Goal: Information Seeking & Learning: Check status

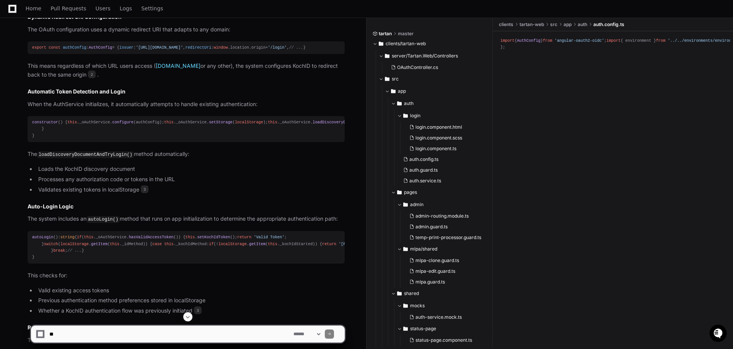
scroll to position [27, 0]
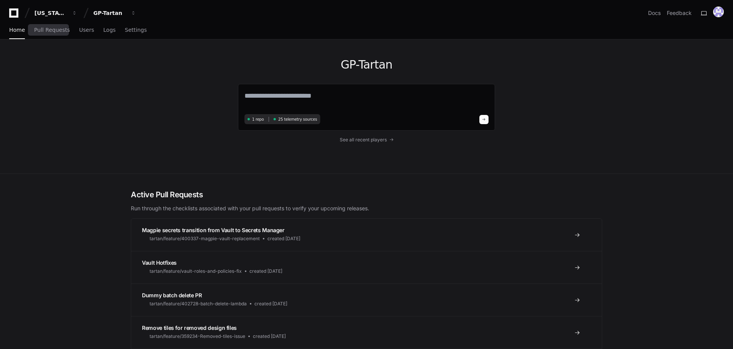
drag, startPoint x: 71, startPoint y: 31, endPoint x: 78, endPoint y: 31, distance: 7.3
click at [71, 31] on div "Home Pull Requests Users Logs Settings" at bounding box center [78, 30] width 138 height 18
click at [79, 31] on span "Users" at bounding box center [86, 30] width 15 height 5
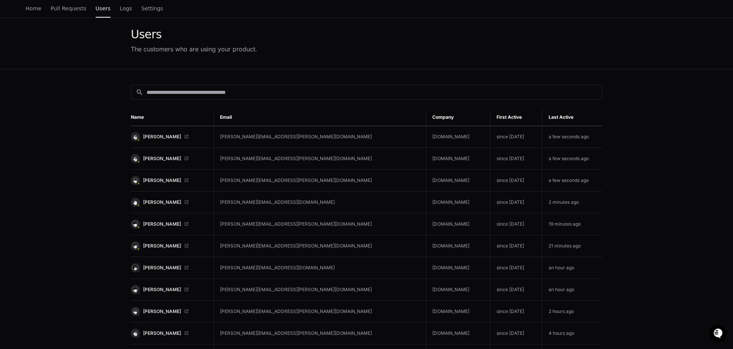
scroll to position [77, 0]
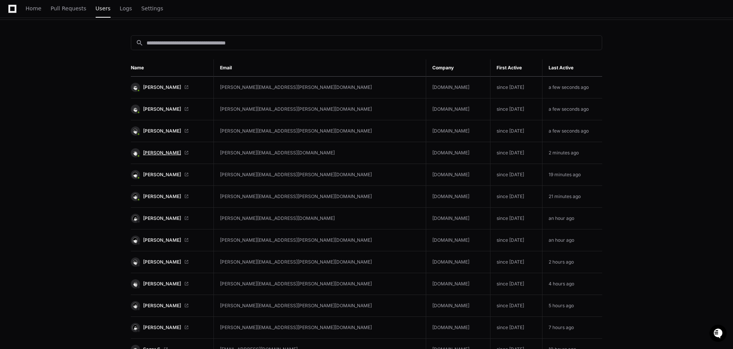
click at [165, 152] on span "[PERSON_NAME]" at bounding box center [162, 153] width 38 height 6
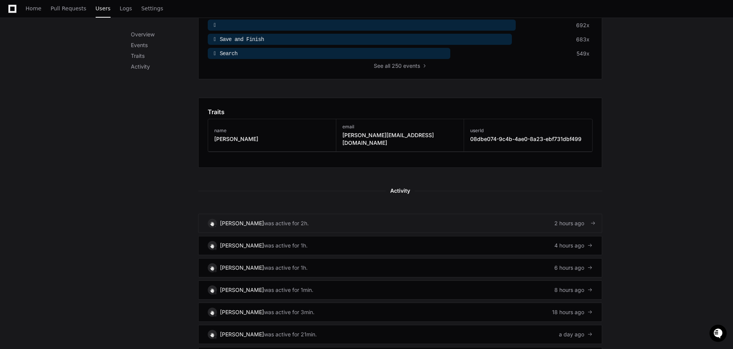
click at [568, 219] on div "2 hours ago" at bounding box center [574, 223] width 38 height 8
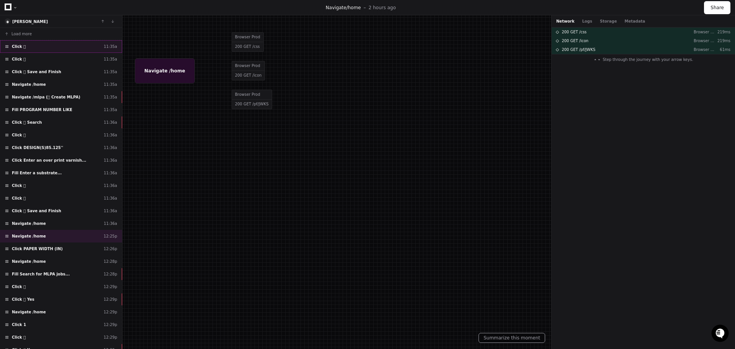
click at [41, 44] on div "Click  11:35a" at bounding box center [61, 46] width 122 height 13
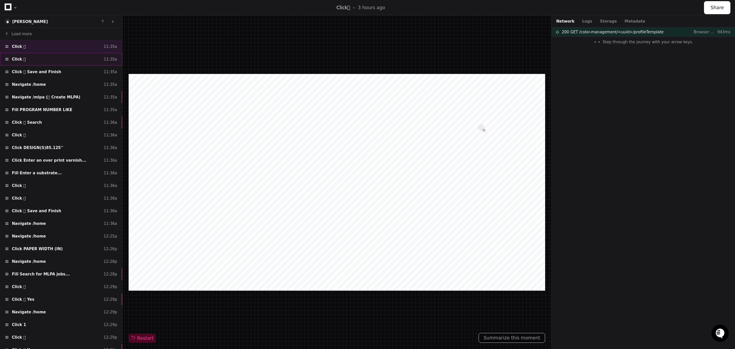
click at [46, 57] on div "Click  11:35a" at bounding box center [61, 59] width 122 height 13
click at [54, 73] on div "Click  Save and Finish 11:35a" at bounding box center [61, 71] width 122 height 13
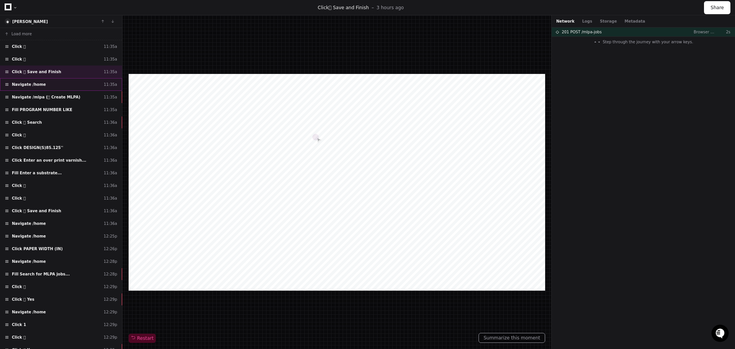
click at [55, 85] on div "Navigate /home 11:35a" at bounding box center [61, 84] width 122 height 13
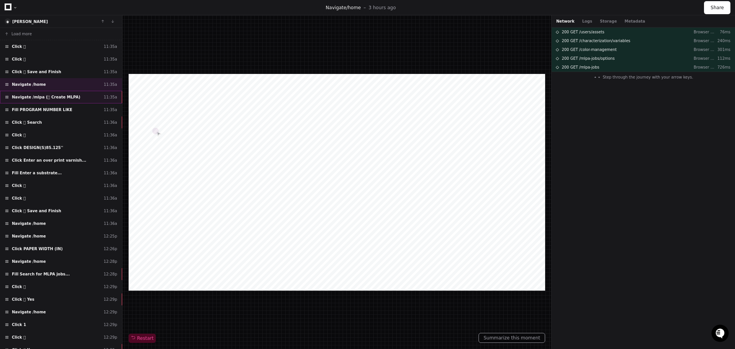
click at [62, 98] on span "Navigate /mlpa ( Create MLPA)" at bounding box center [46, 97] width 69 height 6
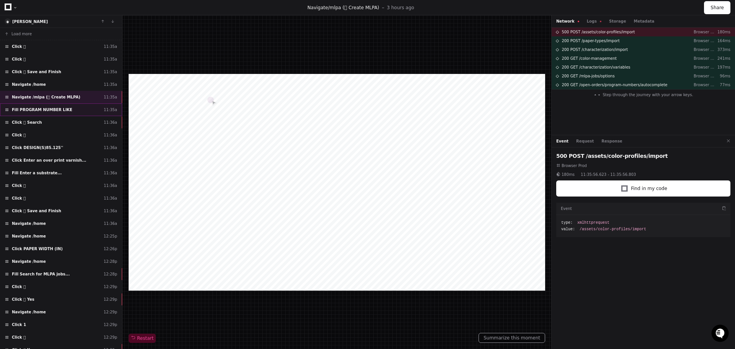
click at [78, 112] on div "Fill PROGRAM NUMBER LIKE 11:35a" at bounding box center [61, 109] width 122 height 13
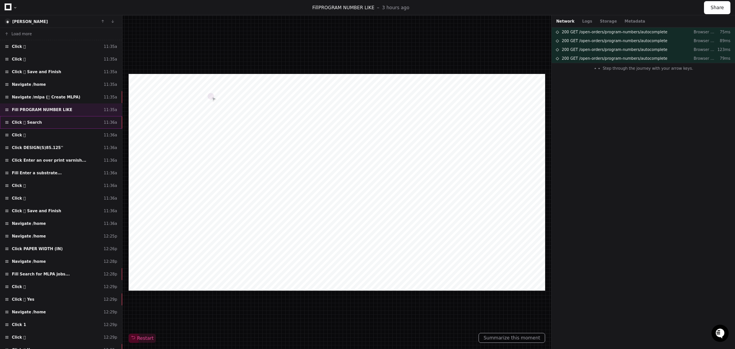
click at [75, 125] on div "Click  Search 11:36a" at bounding box center [61, 122] width 122 height 13
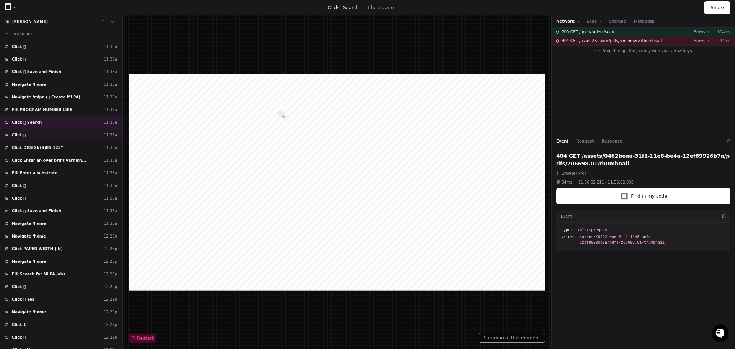
click at [70, 132] on div "Click  11:36a" at bounding box center [61, 135] width 122 height 13
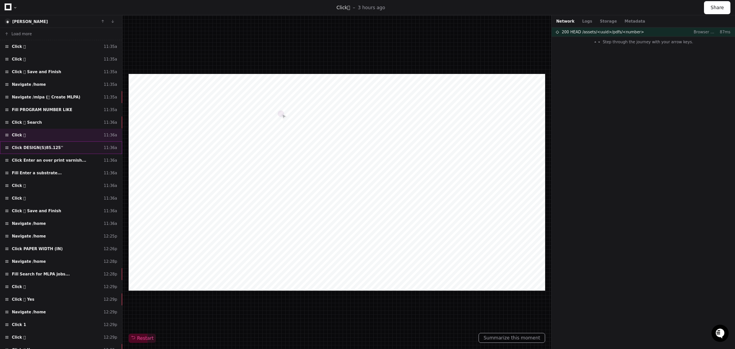
click at [72, 147] on div "Click DESIGN(S)85.125'' 11:36a" at bounding box center [61, 147] width 122 height 13
click at [68, 137] on div "Click  11:36a" at bounding box center [61, 135] width 122 height 13
click at [67, 146] on div "Click DESIGN(S)85.125'' 11:36a" at bounding box center [61, 147] width 122 height 13
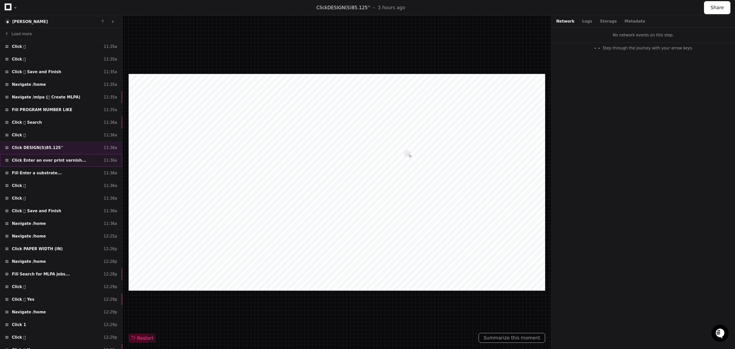
click at [71, 160] on div "Click Enter an over print varnish... 11:36a" at bounding box center [61, 160] width 122 height 13
click at [73, 173] on div "Fill Enter a substrate... 11:36a" at bounding box center [61, 173] width 122 height 13
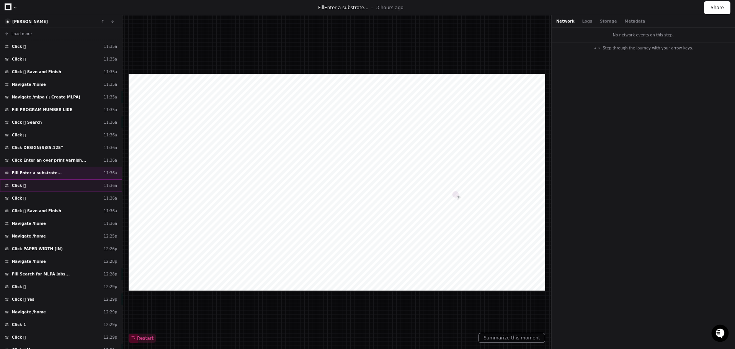
click at [76, 188] on div "Click  11:36a" at bounding box center [61, 185] width 122 height 13
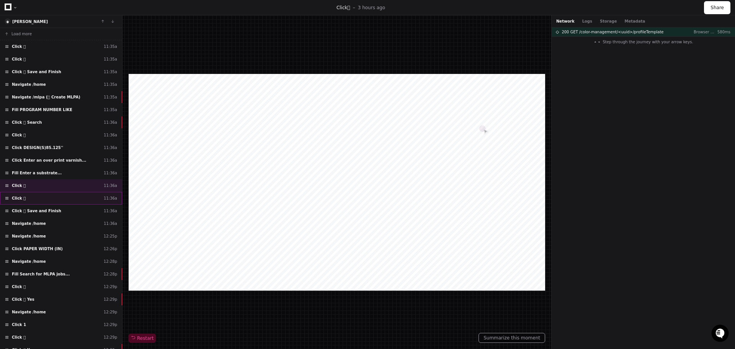
click at [73, 199] on div "Click  11:36a" at bounding box center [61, 198] width 122 height 13
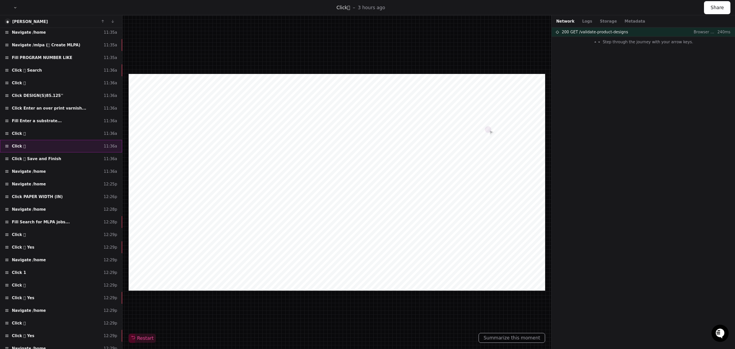
scroll to position [77, 0]
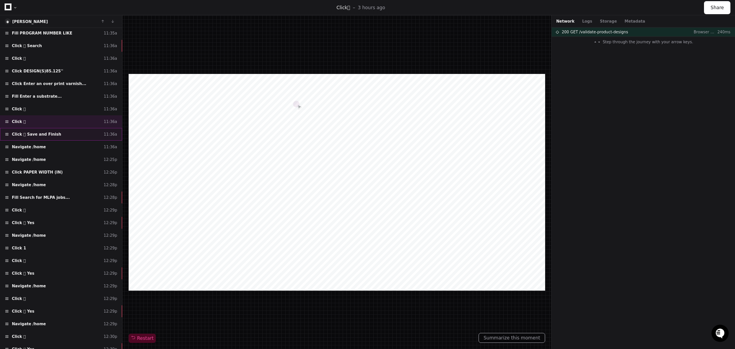
click at [62, 136] on div "Click  Save and Finish 11:36a" at bounding box center [61, 134] width 122 height 13
click at [65, 143] on div "Navigate /home 11:36a" at bounding box center [61, 146] width 122 height 13
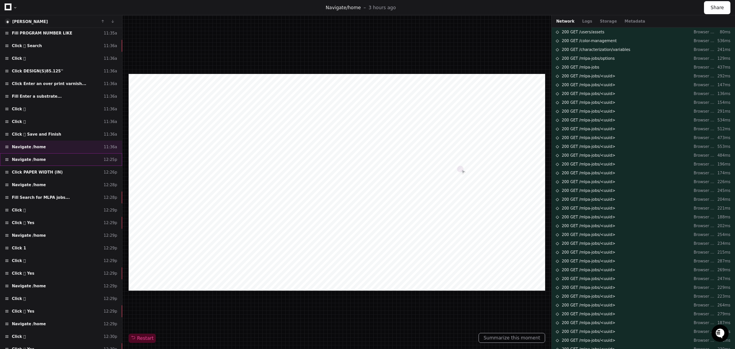
click at [68, 159] on div "Navigate /home 12:25p" at bounding box center [61, 159] width 122 height 13
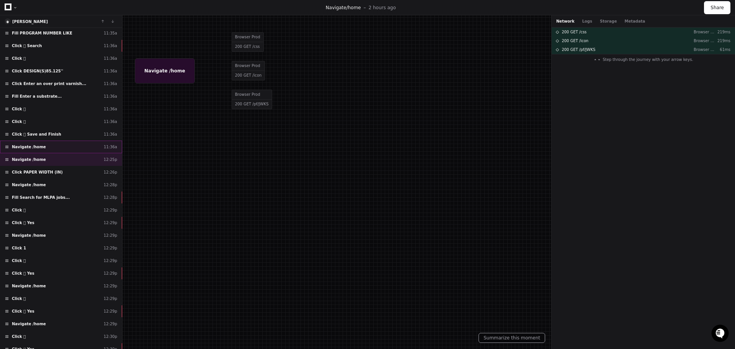
click at [70, 151] on div "Navigate /home 11:36a" at bounding box center [61, 146] width 122 height 13
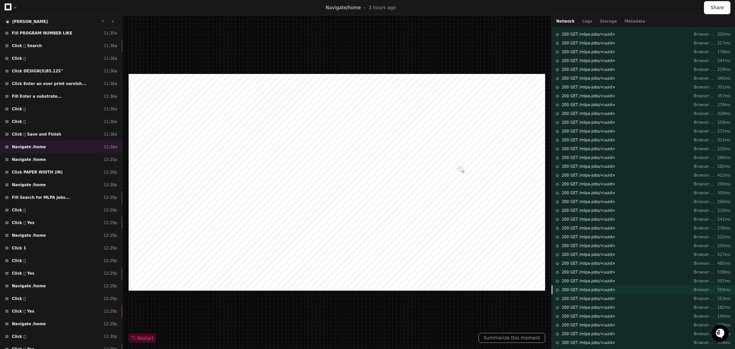
scroll to position [2826, 0]
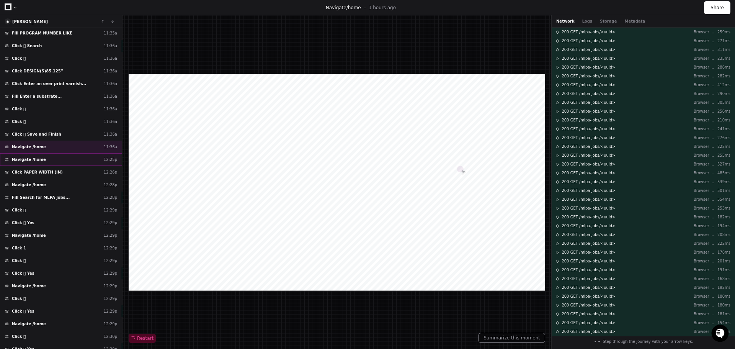
click at [68, 163] on div "Navigate /home 12:25p" at bounding box center [61, 159] width 122 height 13
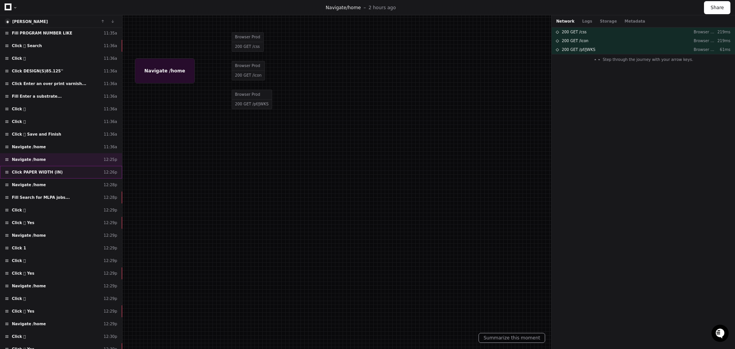
click at [68, 172] on div "Click PAPER WIDTH (IN) 12:26p" at bounding box center [61, 172] width 122 height 13
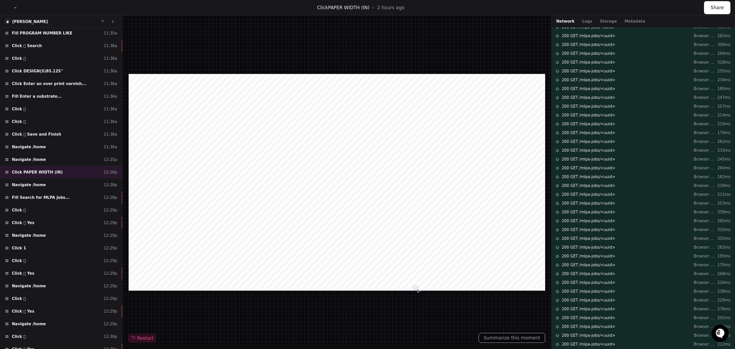
scroll to position [836, 0]
click at [584, 20] on button "Logs" at bounding box center [587, 21] width 10 height 6
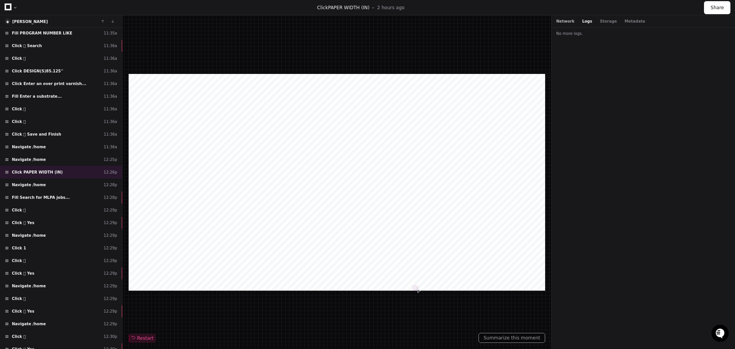
click at [567, 21] on button "Network" at bounding box center [565, 21] width 18 height 6
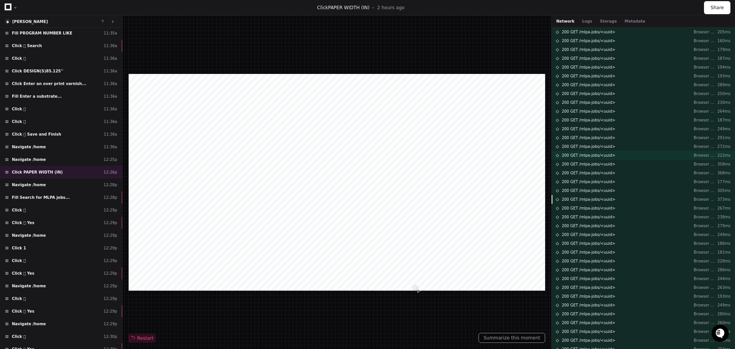
click at [622, 151] on div "200 GET /mlpa-jobs/<uuid> Browser Prod 222ms" at bounding box center [643, 155] width 183 height 9
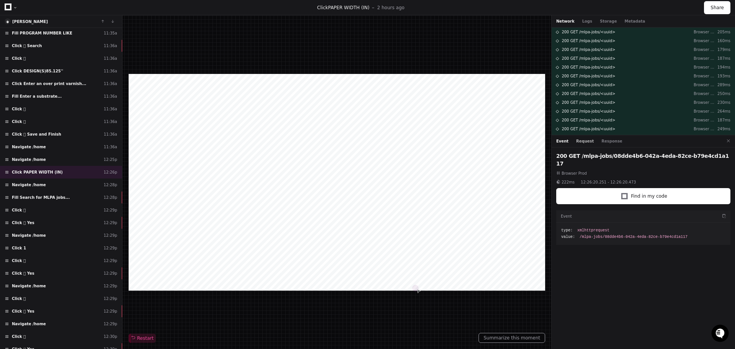
click at [581, 141] on button "Request" at bounding box center [585, 141] width 18 height 6
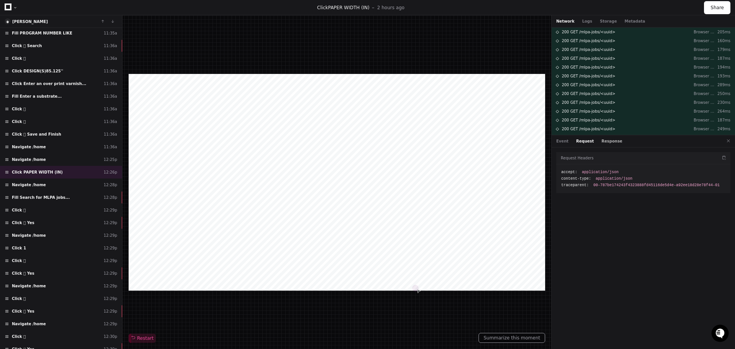
click at [606, 139] on button "Response" at bounding box center [611, 141] width 21 height 6
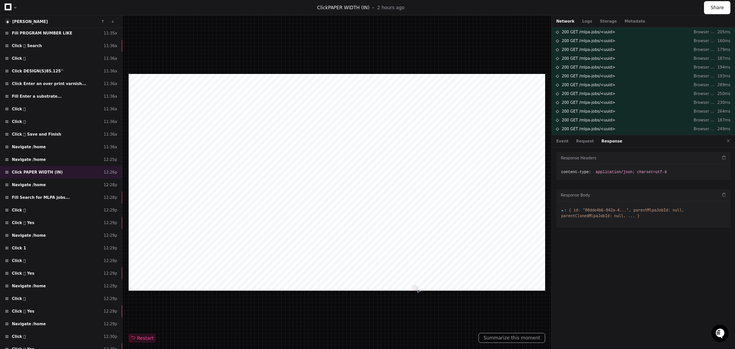
click at [562, 208] on span ":" at bounding box center [563, 210] width 5 height 4
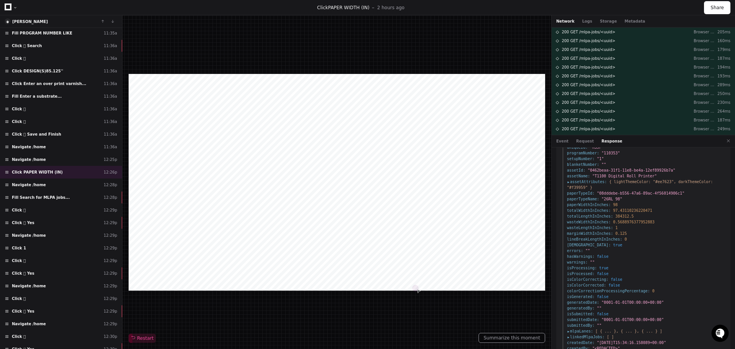
scroll to position [179, 0]
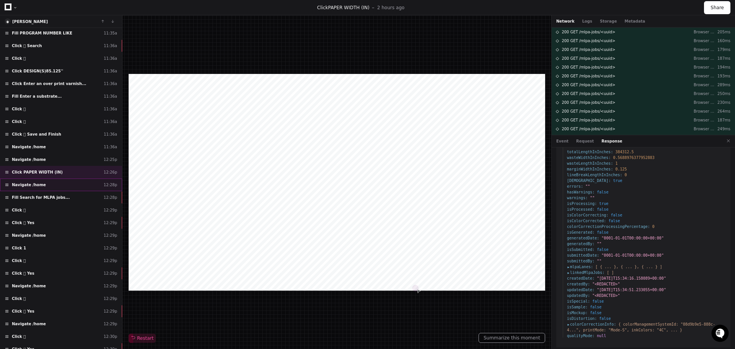
click at [52, 183] on div "Navigate /home 12:28p" at bounding box center [61, 184] width 122 height 13
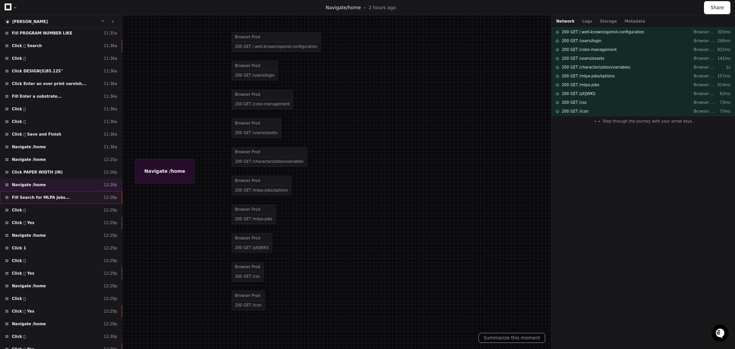
click at [58, 193] on div "Fill Search for MLPA jobs... 12:28p" at bounding box center [61, 197] width 122 height 13
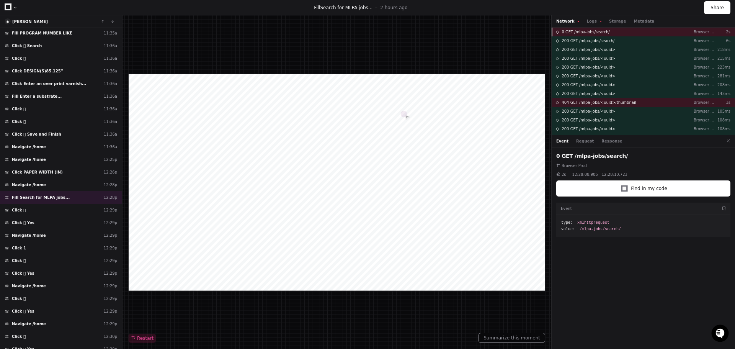
click at [641, 33] on div "0 GET /mlpa-jobs/search/ Browser Prod 2s" at bounding box center [643, 32] width 183 height 9
click at [616, 29] on div "0 GET /mlpa-jobs/search/ Browser Prod 2s" at bounding box center [643, 32] width 183 height 9
click at [604, 142] on button "Response" at bounding box center [611, 141] width 21 height 6
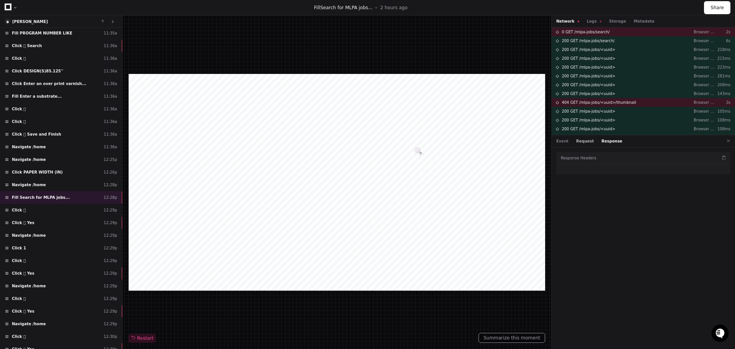
click at [582, 140] on button "Request" at bounding box center [585, 141] width 18 height 6
click at [601, 142] on button "Response" at bounding box center [611, 141] width 21 height 6
click at [564, 142] on button "Event" at bounding box center [562, 141] width 12 height 6
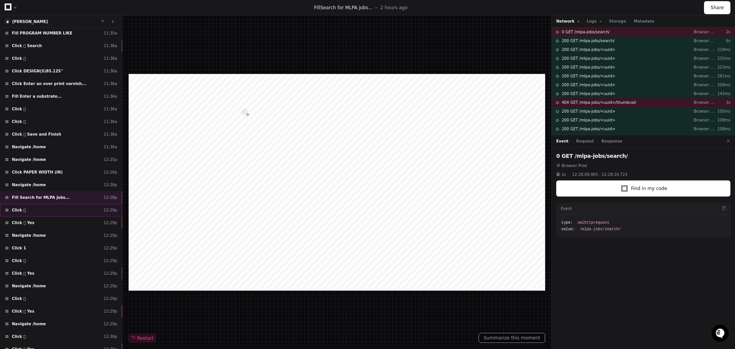
click at [60, 211] on div "Click  12:29p" at bounding box center [61, 210] width 122 height 13
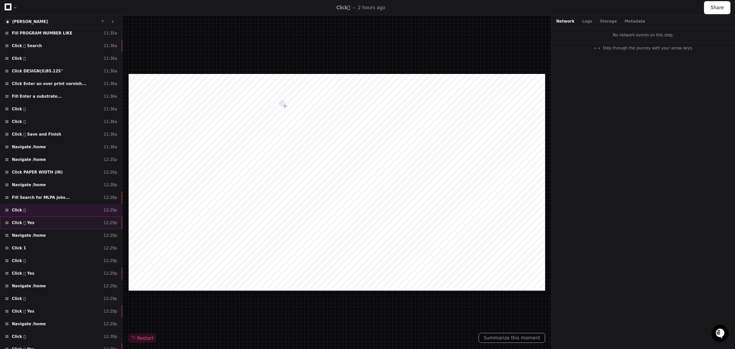
click at [65, 227] on div "Click  Yes 12:29p" at bounding box center [61, 222] width 122 height 13
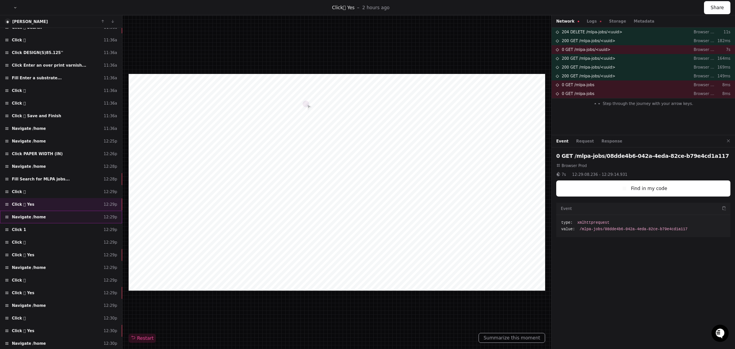
scroll to position [133, 0]
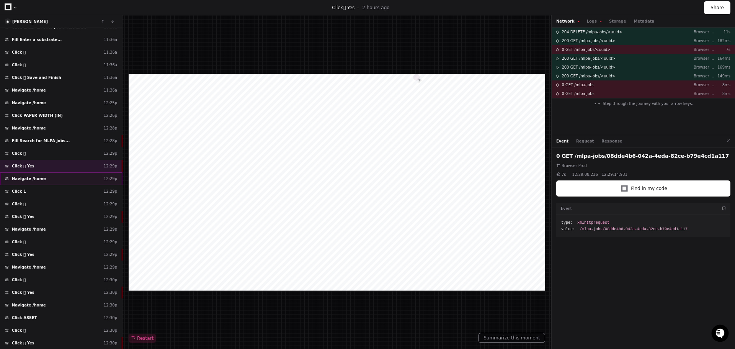
click at [71, 179] on div "Navigate /home 12:29p" at bounding box center [61, 178] width 122 height 13
